Goal: Navigation & Orientation: Find specific page/section

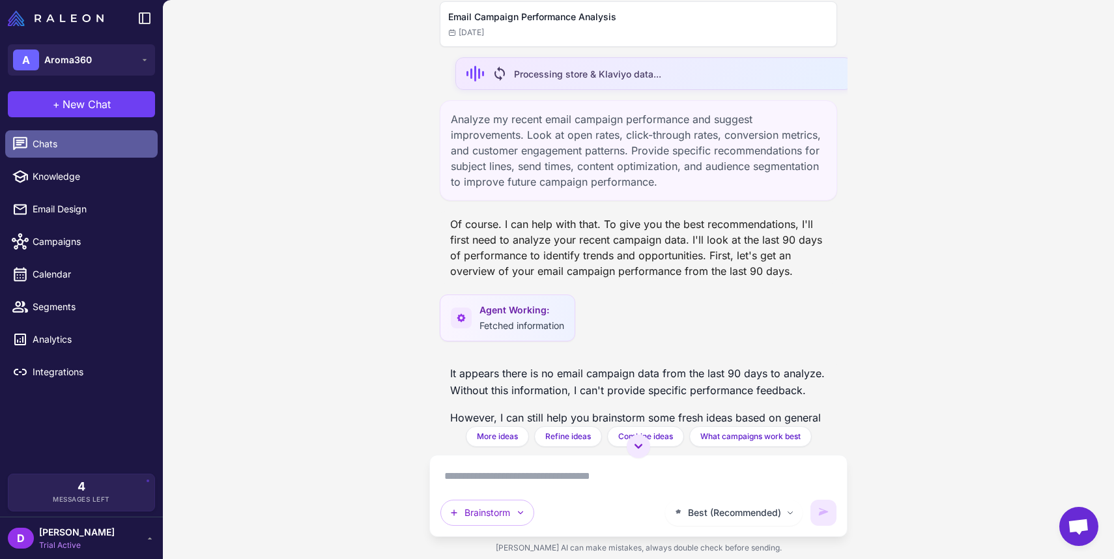
scroll to position [160, 0]
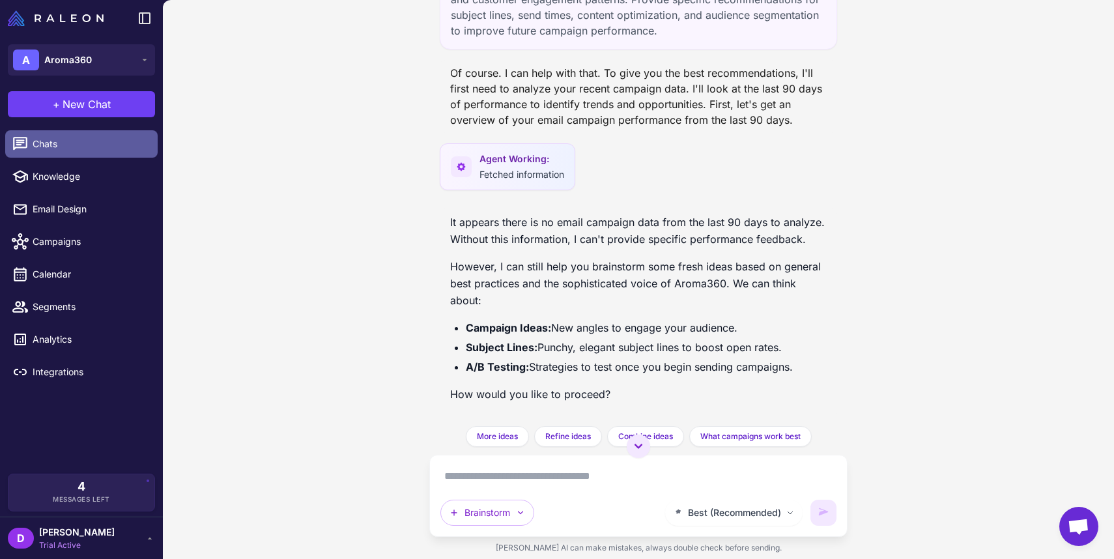
click at [87, 150] on span "Chats" at bounding box center [90, 144] width 115 height 14
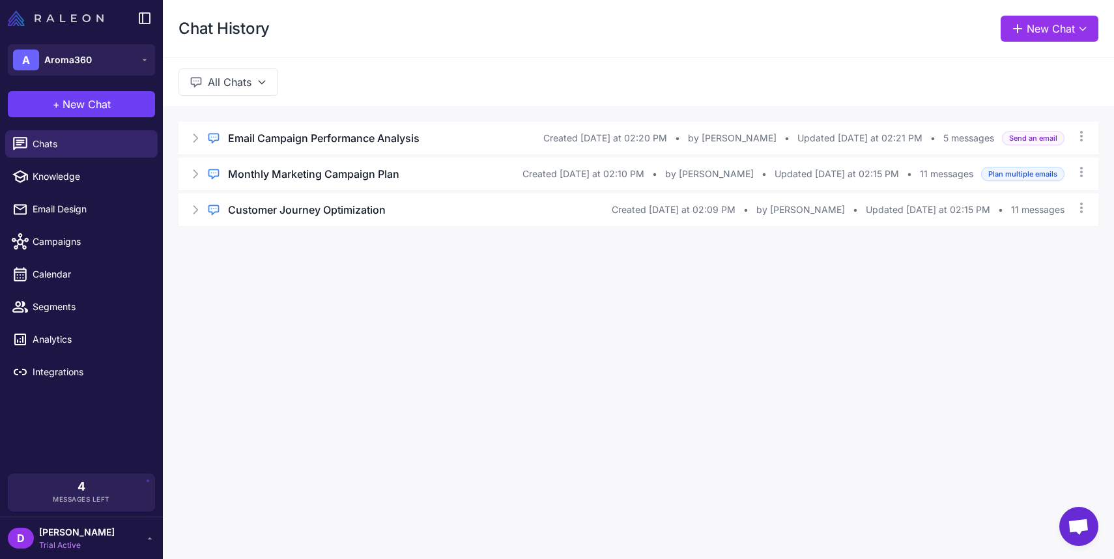
click at [66, 24] on img at bounding box center [56, 18] width 96 height 16
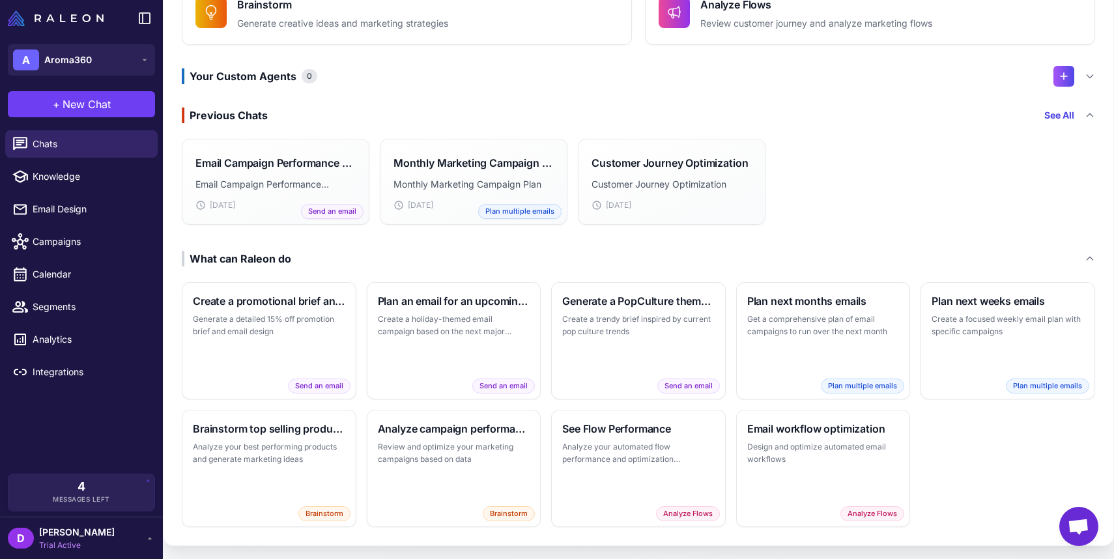
scroll to position [205, 0]
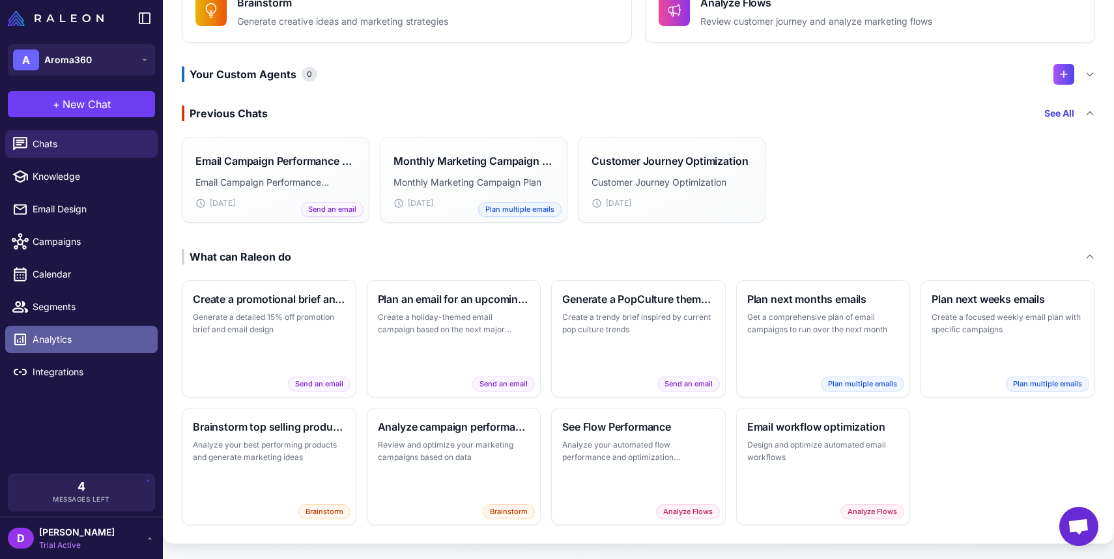
click at [89, 345] on span "Analytics" at bounding box center [90, 339] width 115 height 14
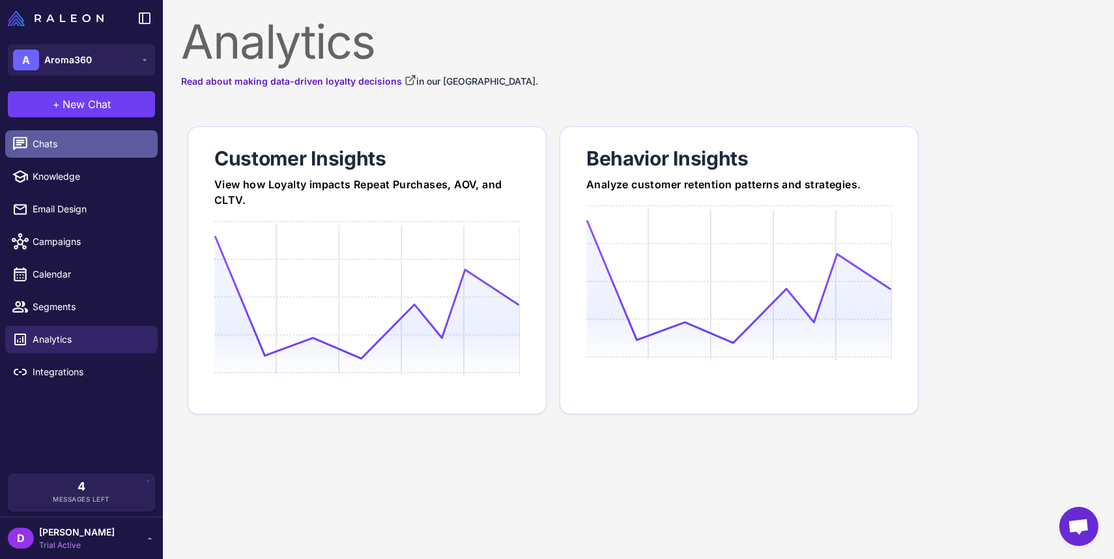
click at [51, 145] on span "Chats" at bounding box center [90, 144] width 115 height 14
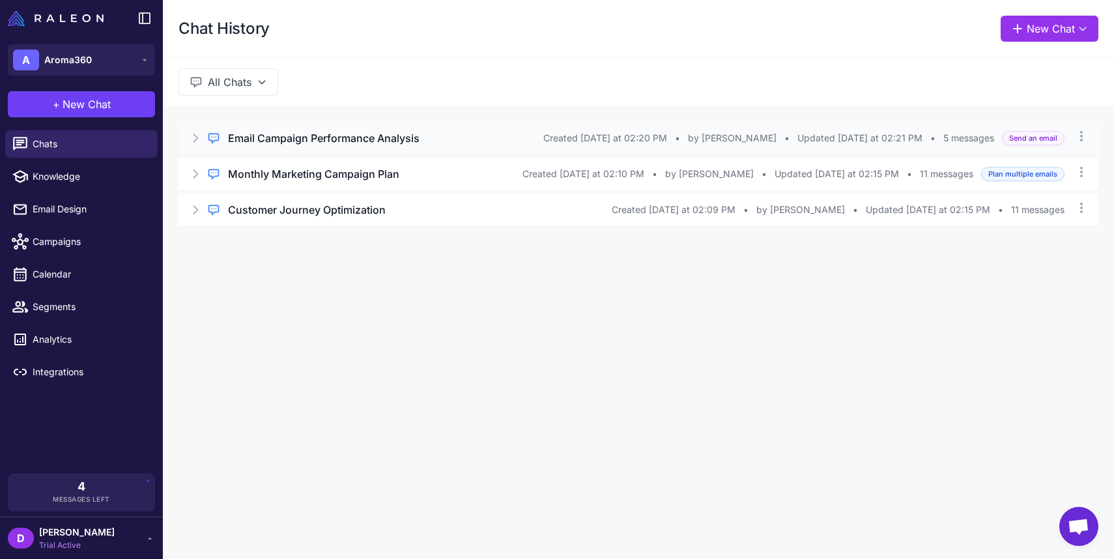
click at [277, 141] on h3 "Email Campaign Performance Analysis" at bounding box center [323, 138] width 191 height 16
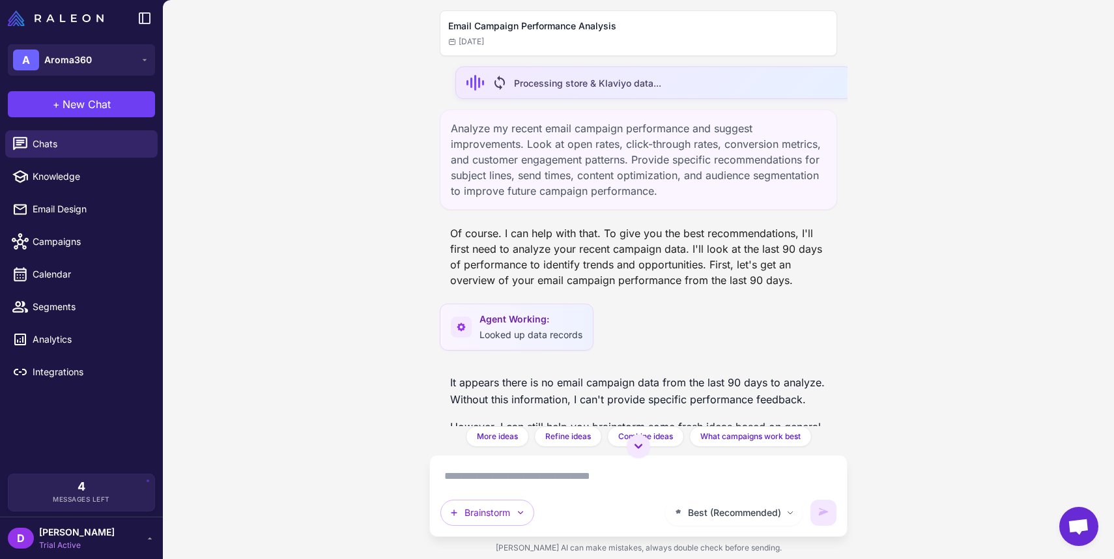
click at [501, 79] on span "sync" at bounding box center [500, 83] width 16 height 16
click at [143, 18] on icon at bounding box center [145, 18] width 16 height 16
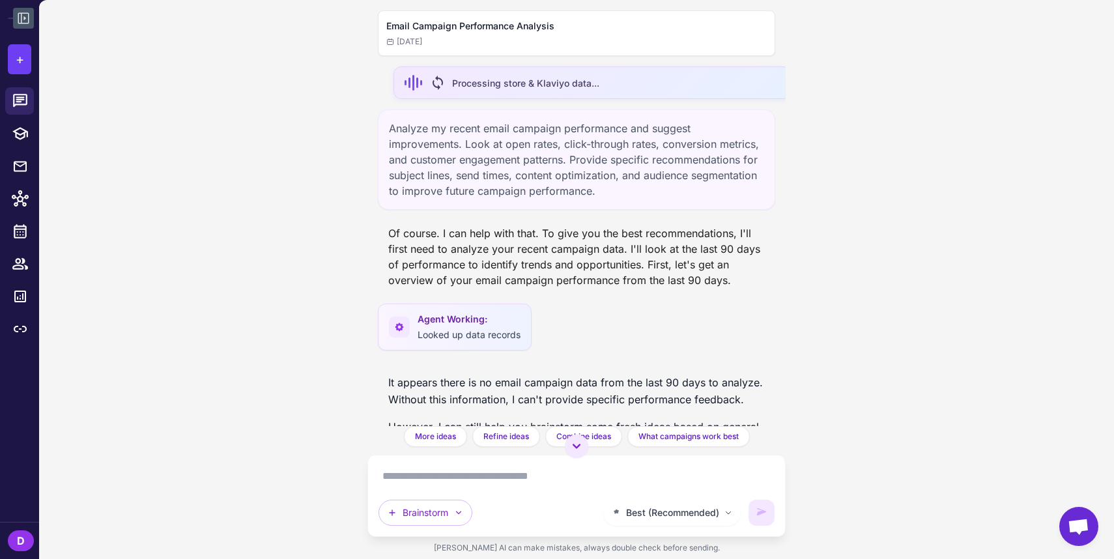
click at [26, 20] on icon at bounding box center [24, 18] width 16 height 16
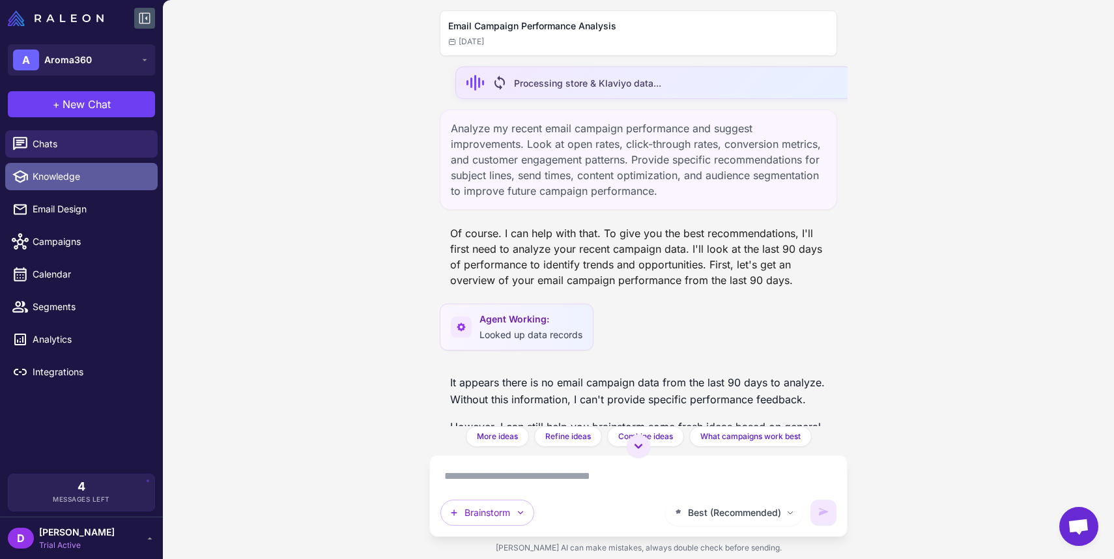
click at [50, 173] on span "Knowledge" at bounding box center [90, 176] width 115 height 14
select select
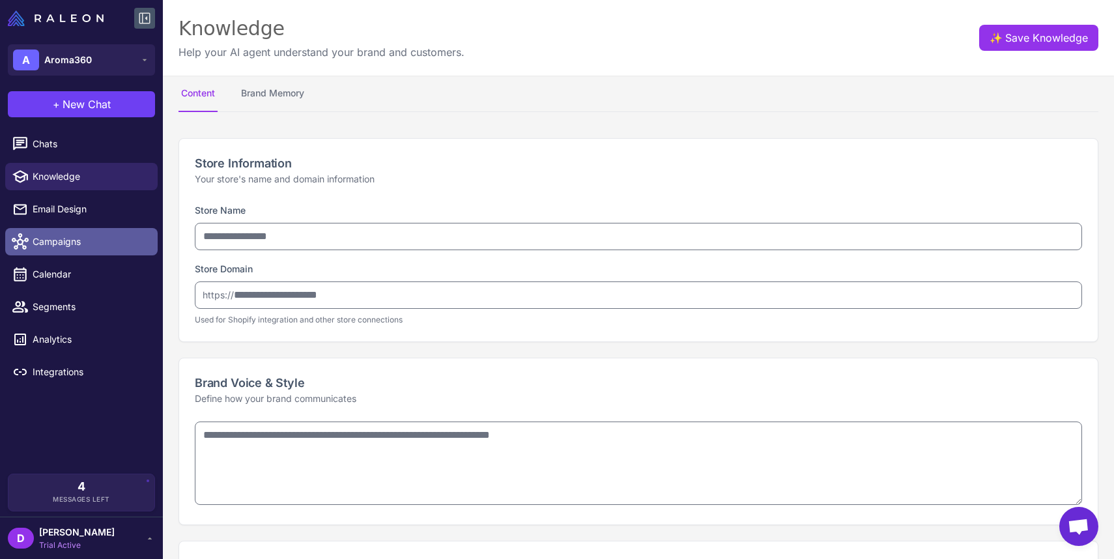
type input "********"
type input "**********"
type textarea "**********"
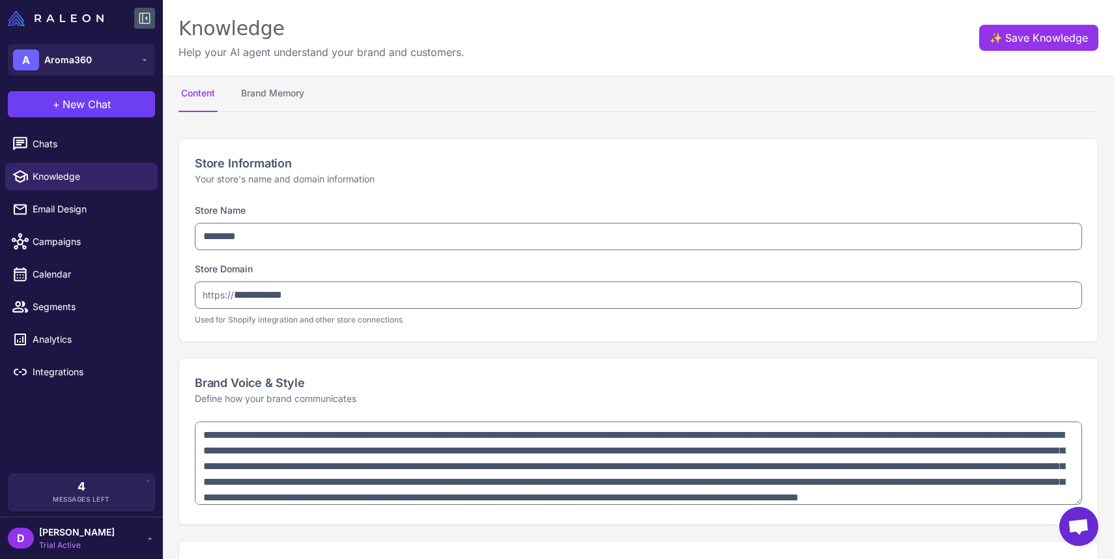
type textarea "**********"
click at [87, 18] on img at bounding box center [56, 18] width 96 height 16
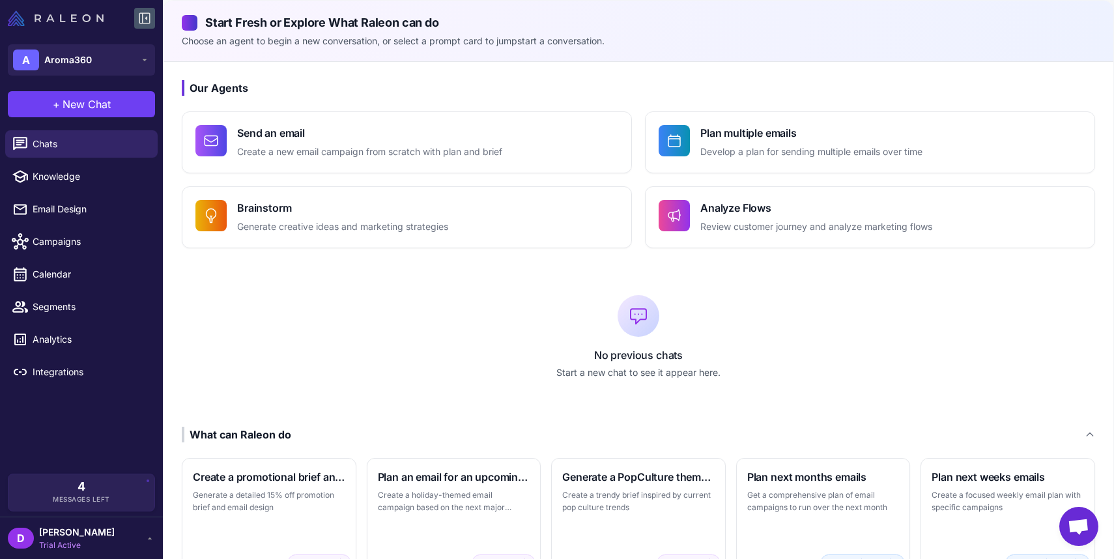
click at [79, 20] on img at bounding box center [56, 18] width 96 height 16
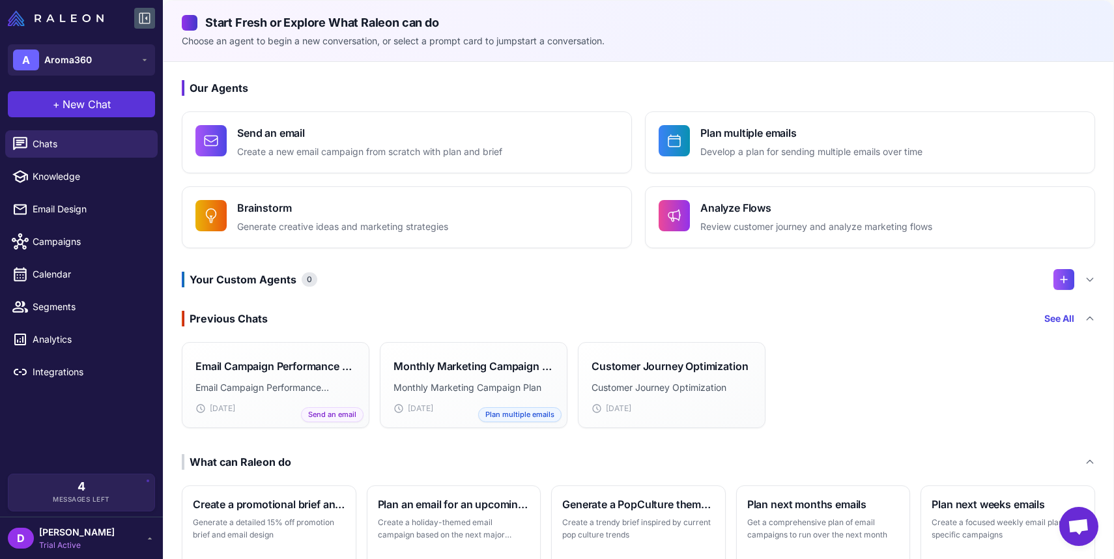
click at [100, 104] on span "New Chat" at bounding box center [87, 104] width 48 height 16
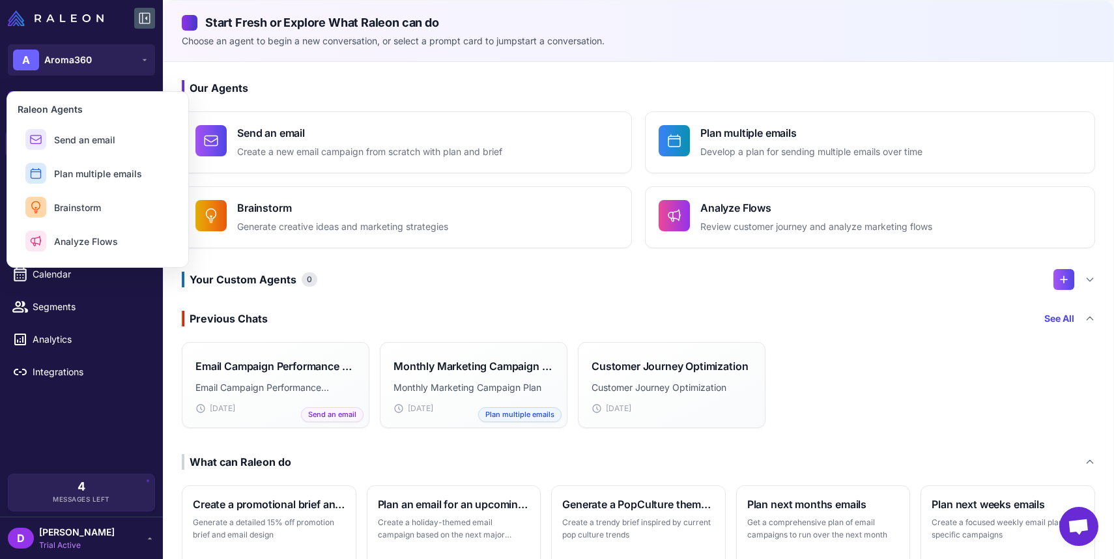
click at [333, 80] on h3 "Our Agents" at bounding box center [638, 88] width 913 height 16
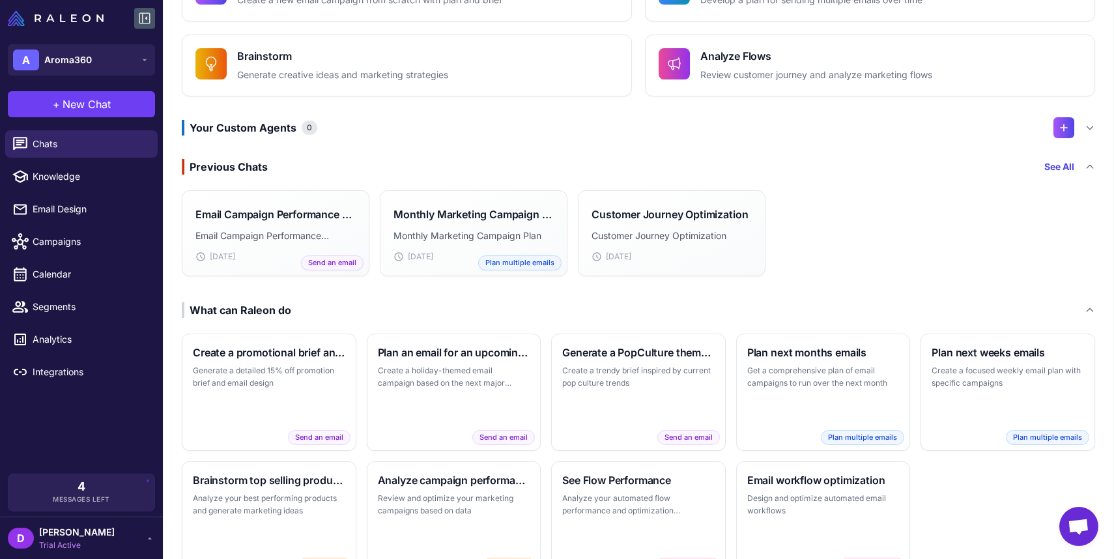
scroll to position [158, 0]
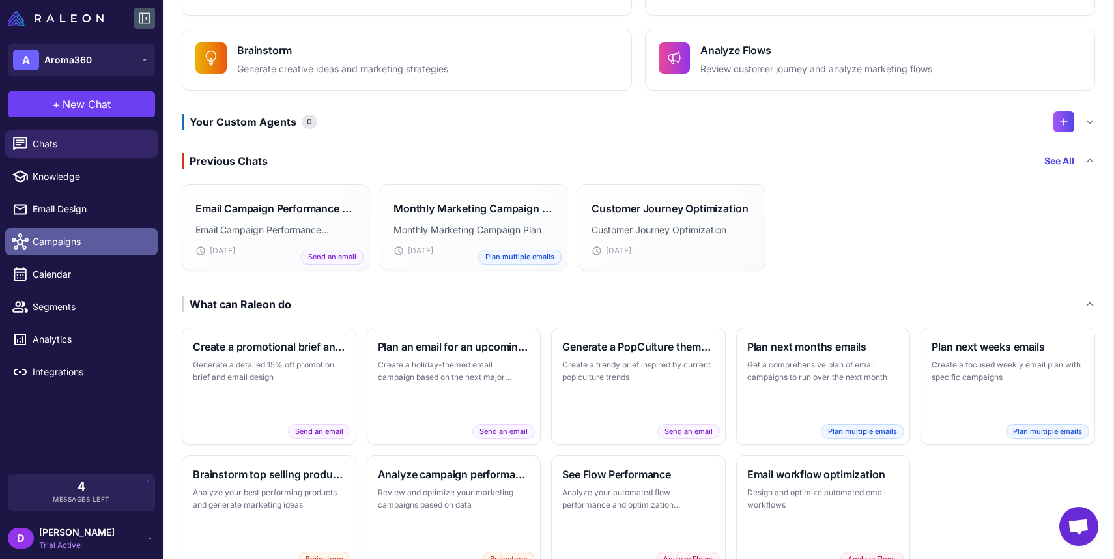
click at [82, 240] on span "Campaigns" at bounding box center [90, 241] width 115 height 14
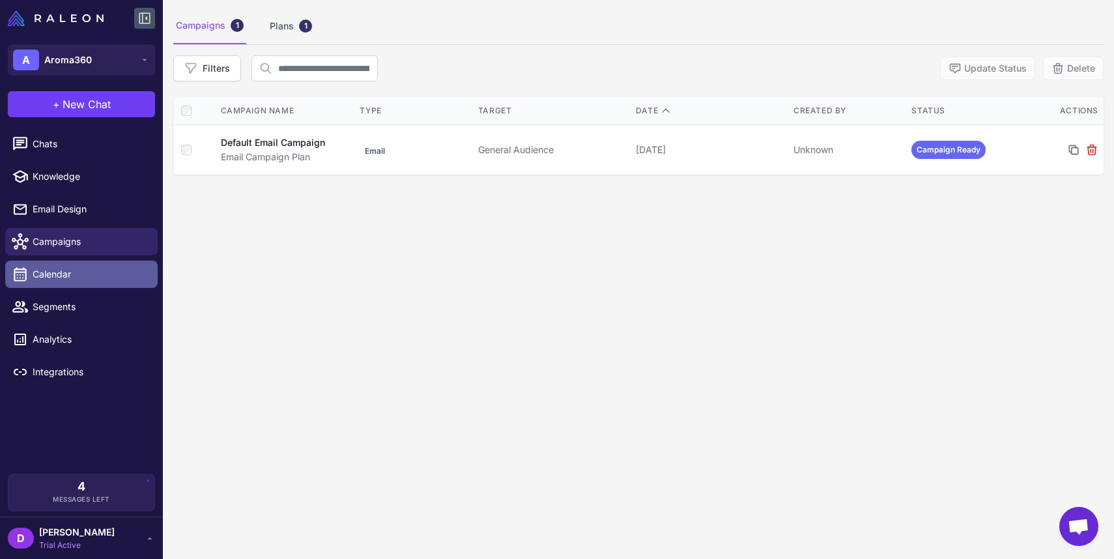
click at [46, 287] on link "Calendar" at bounding box center [81, 273] width 152 height 27
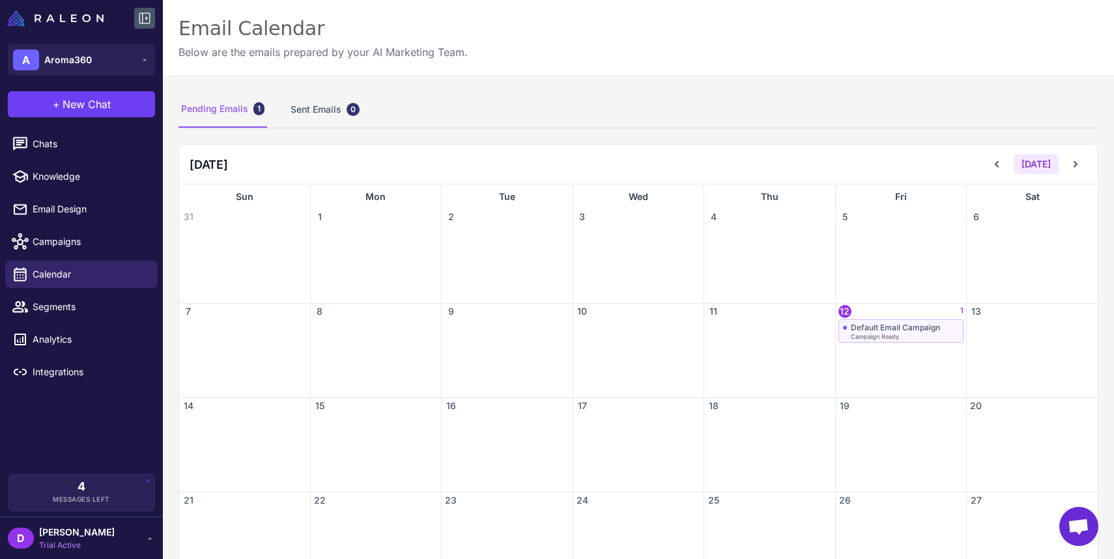
click at [912, 328] on div "Default Email Campaign" at bounding box center [894, 327] width 89 height 10
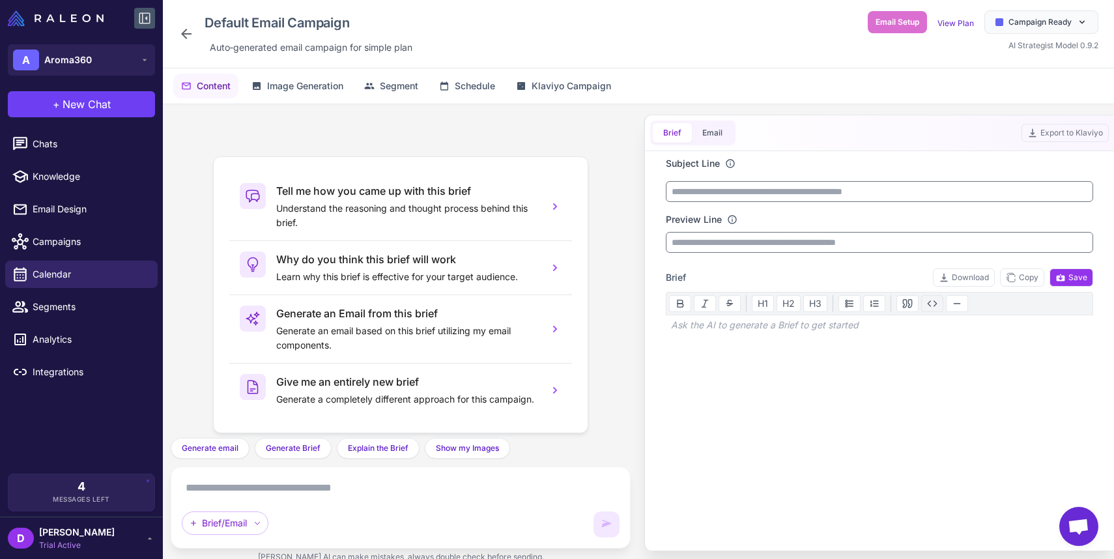
scroll to position [11, 0]
